Goal: Transaction & Acquisition: Purchase product/service

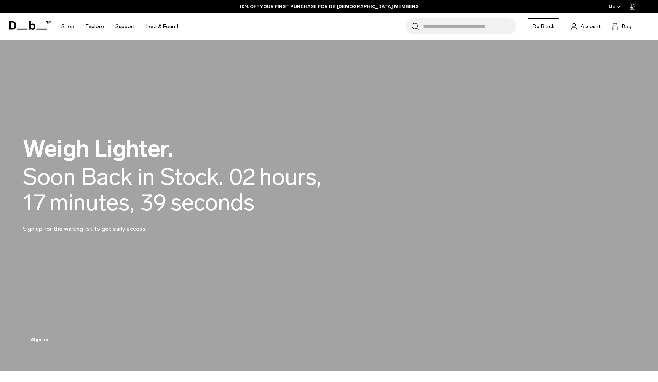
click at [450, 25] on input "Search for Bags, Luggage..." at bounding box center [469, 26] width 93 height 16
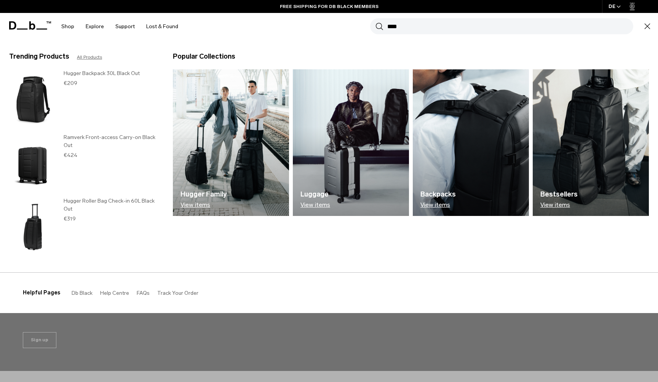
type input "****"
click at [379, 26] on button "Search" at bounding box center [379, 26] width 8 height 8
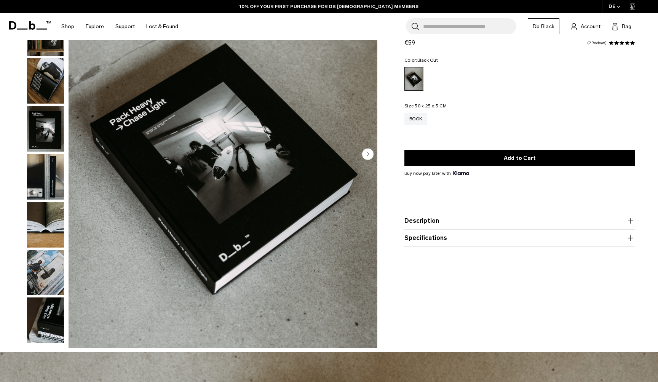
click at [43, 80] on img "button" at bounding box center [45, 81] width 37 height 46
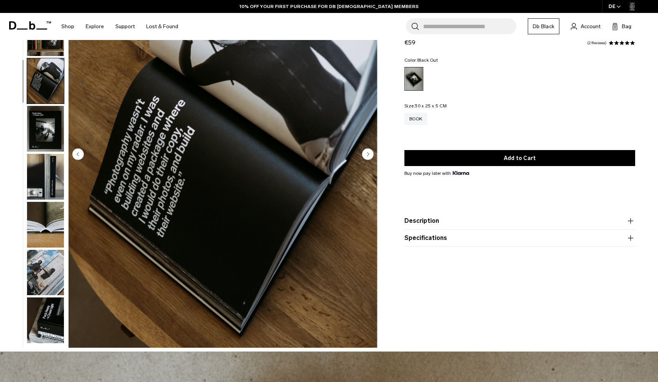
click at [49, 126] on img "button" at bounding box center [45, 129] width 37 height 46
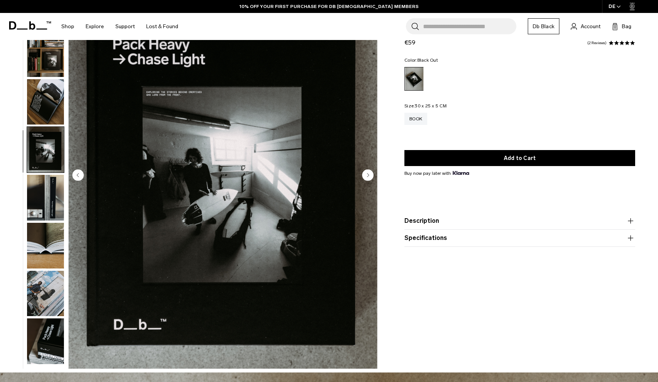
scroll to position [69, 0]
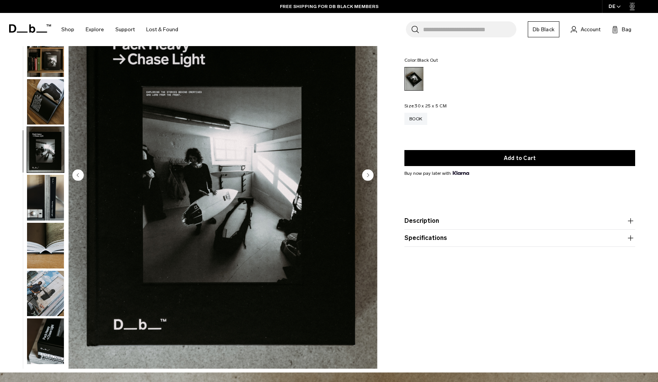
click at [56, 195] on img "button" at bounding box center [45, 198] width 37 height 46
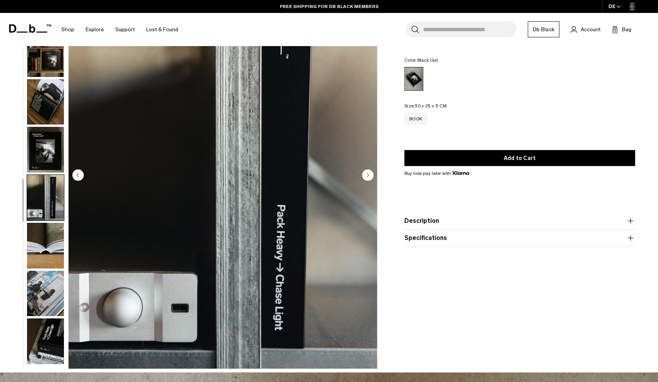
scroll to position [0, 0]
click at [48, 259] on img "button" at bounding box center [45, 246] width 37 height 46
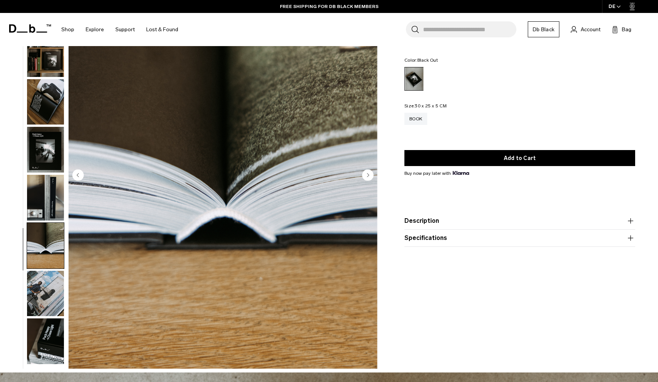
click at [45, 298] on img "button" at bounding box center [45, 294] width 37 height 46
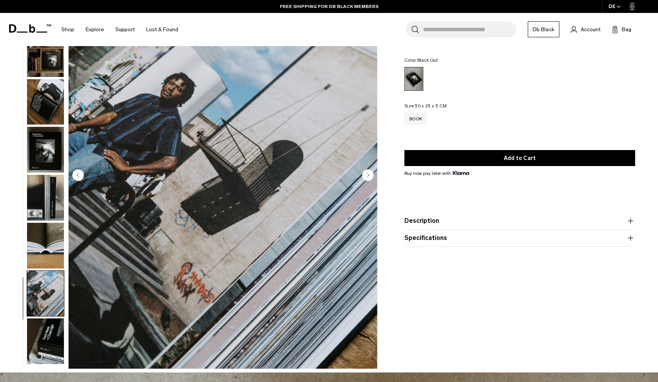
click at [51, 345] on img "button" at bounding box center [45, 341] width 37 height 46
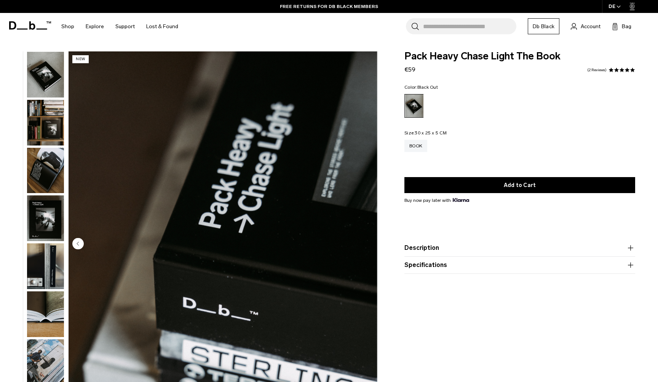
scroll to position [0, 0]
click at [419, 324] on div "Pack Heavy Chase Light The Book €59 5.0 star rating 2 Reviews Color: Black Out …" at bounding box center [519, 245] width 276 height 389
click at [178, 217] on img "8 / 8" at bounding box center [223, 244] width 309 height 386
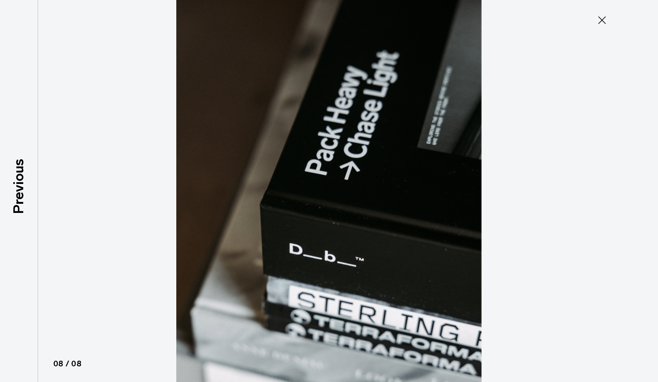
type button "Close"
